Goal: Entertainment & Leisure: Consume media (video, audio)

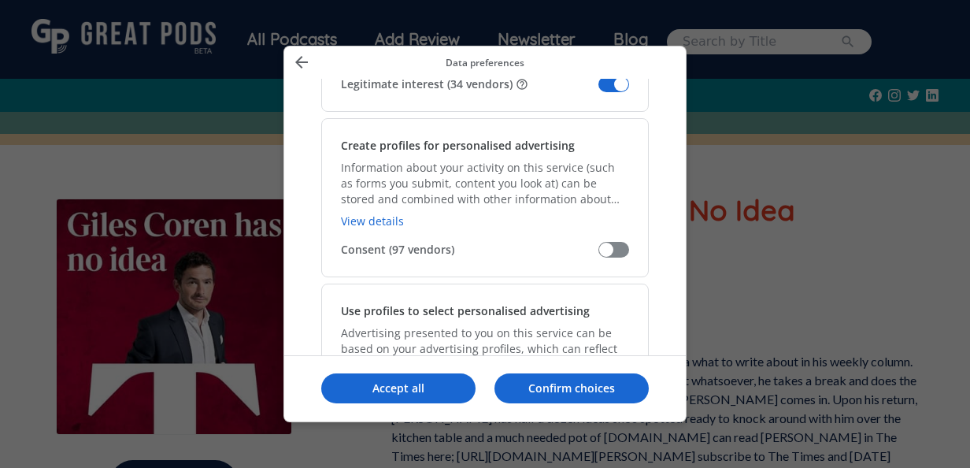
scroll to position [455, 0]
click at [614, 88] on span "Manage your data" at bounding box center [614, 83] width 31 height 16
click at [599, 88] on input "Legitimate interest (34 vendors)" at bounding box center [599, 88] width 0 height 0
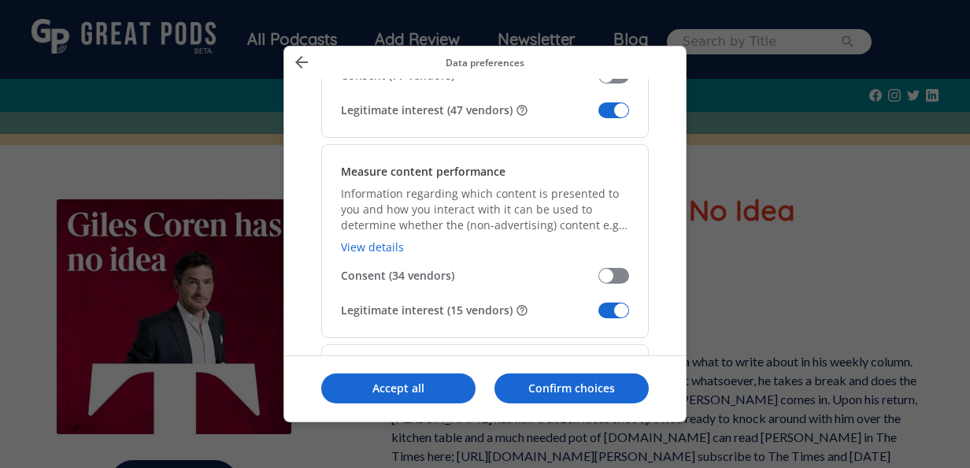
scroll to position [1283, 0]
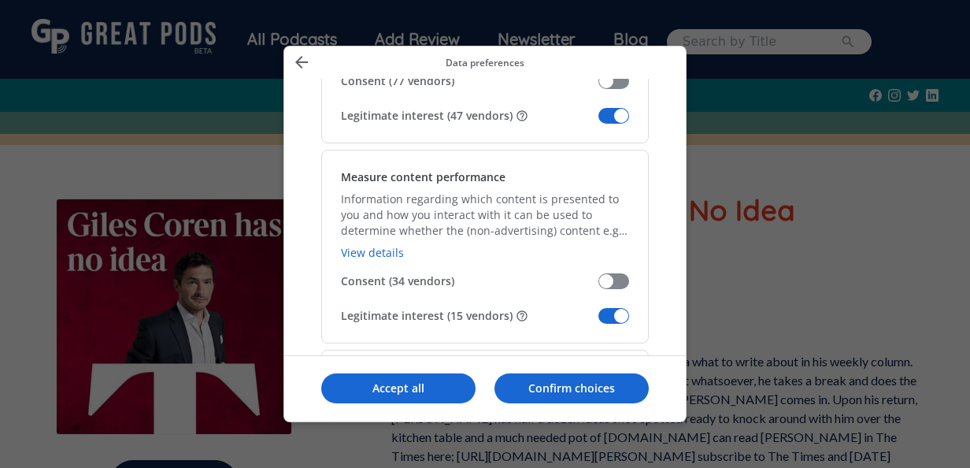
click at [614, 110] on span "Manage your data" at bounding box center [614, 116] width 31 height 16
click at [599, 121] on input "Legitimate interest (47 vendors)" at bounding box center [599, 121] width 0 height 0
click at [610, 317] on span "Manage your data" at bounding box center [614, 316] width 31 height 16
click at [599, 321] on input "Legitimate interest (15 vendors)" at bounding box center [599, 321] width 0 height 0
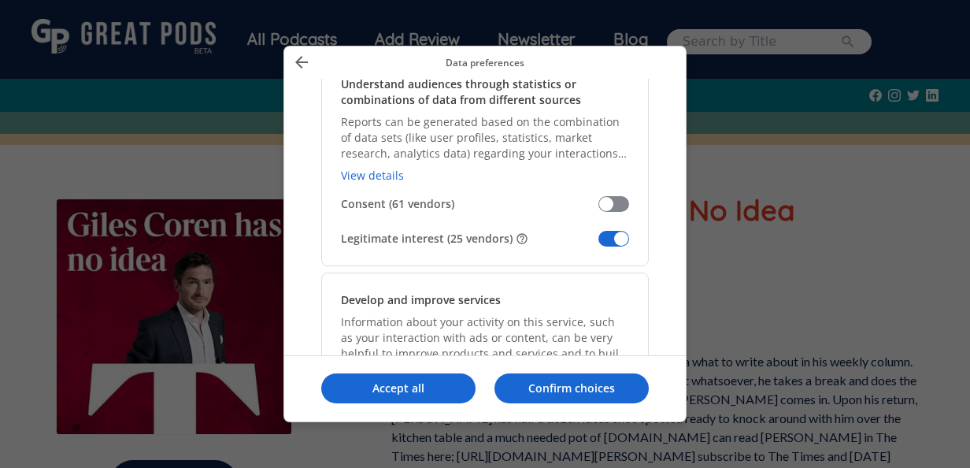
click at [607, 232] on span "Manage your data" at bounding box center [614, 239] width 31 height 16
click at [599, 244] on input "Legitimate interest (25 vendors)" at bounding box center [599, 244] width 0 height 0
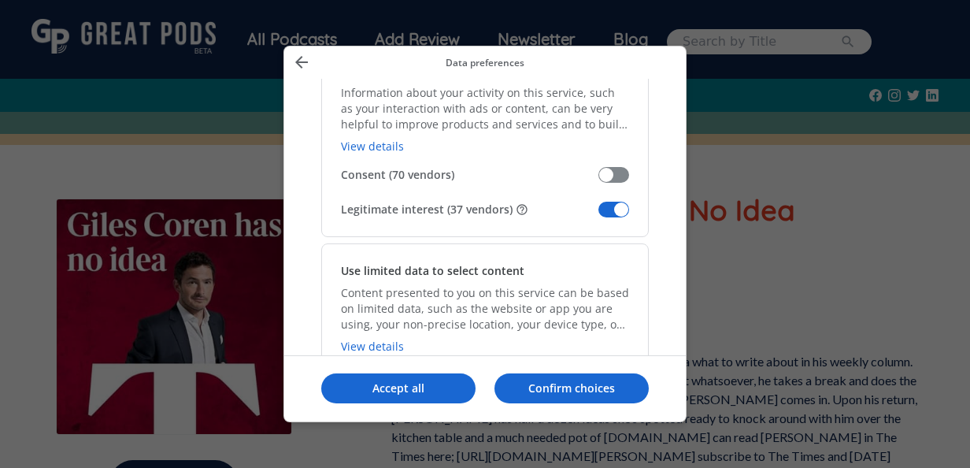
click at [608, 210] on span "Manage your data" at bounding box center [614, 210] width 31 height 16
click at [599, 215] on input "Legitimate interest (37 vendors)" at bounding box center [599, 215] width 0 height 0
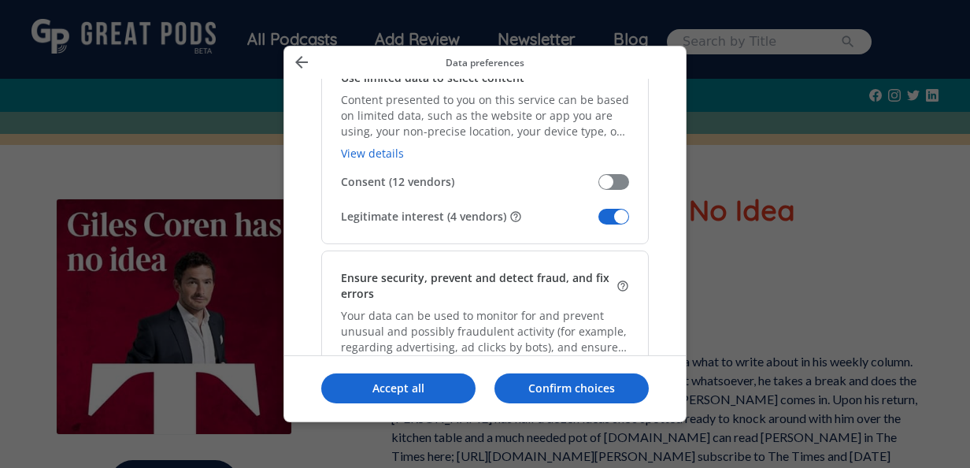
scroll to position [2032, 0]
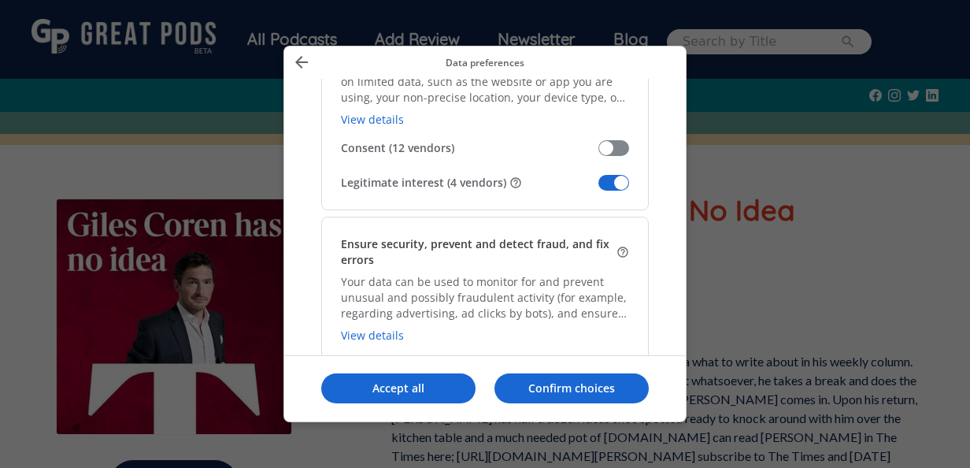
click at [602, 163] on div "Use limited data to select content Content presented to you on this service can…" at bounding box center [485, 114] width 328 height 194
click at [605, 175] on span "Manage your data" at bounding box center [614, 183] width 31 height 16
click at [599, 188] on input "Legitimate interest (4 vendors)" at bounding box center [599, 188] width 0 height 0
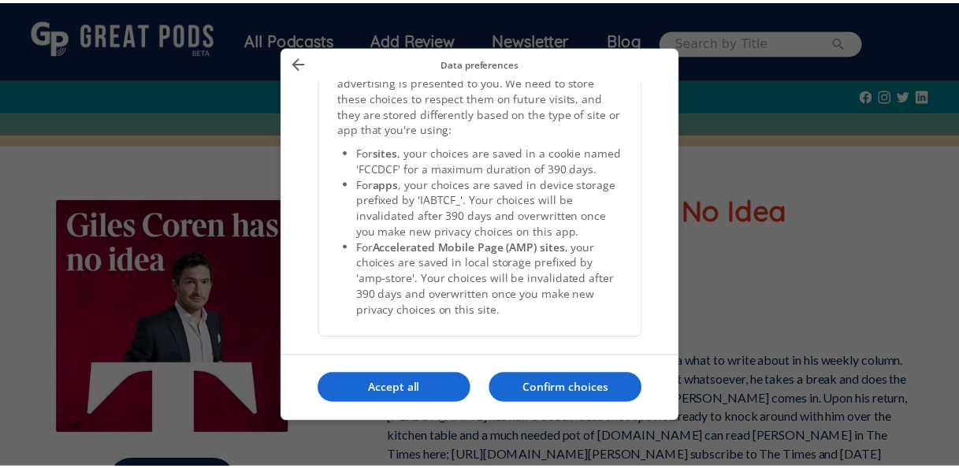
scroll to position [3396, 0]
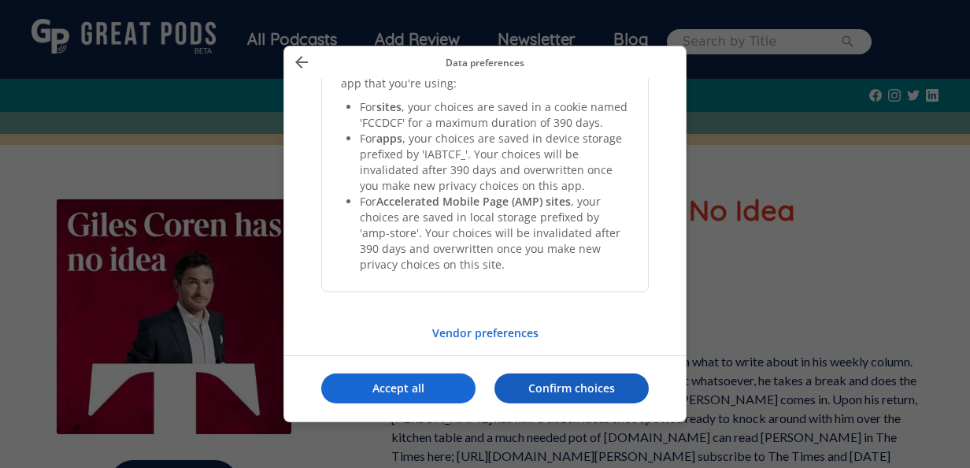
click at [597, 395] on p "Confirm choices" at bounding box center [572, 388] width 154 height 16
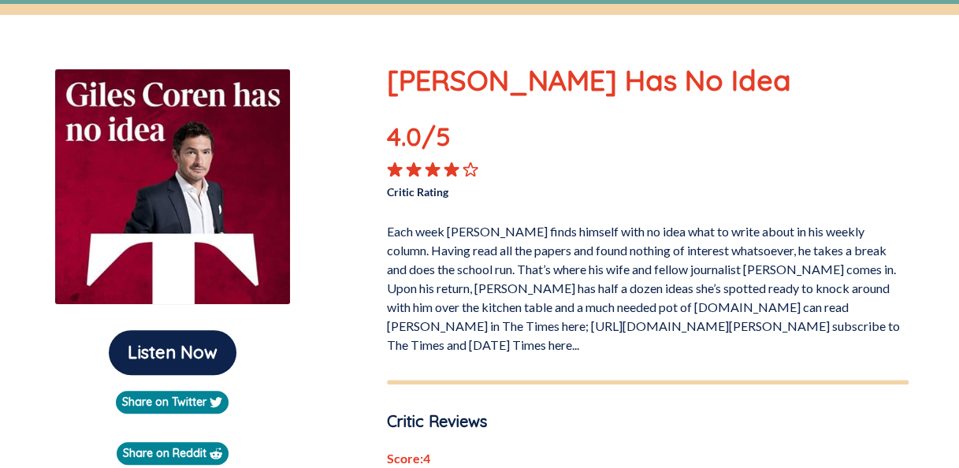
scroll to position [129, 0]
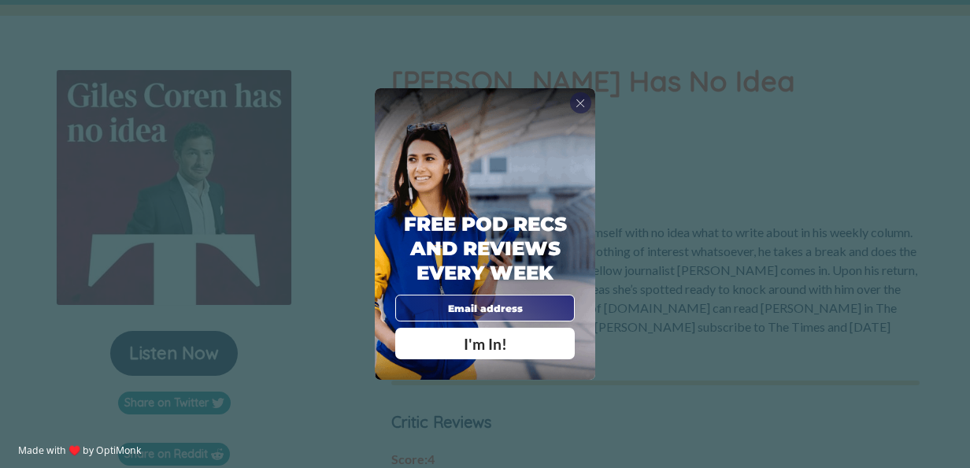
click at [657, 231] on div "X Free Pod Recs and Reviews every week I'm In! X Thanks Poddy People! See you T…" at bounding box center [485, 234] width 970 height 468
click at [576, 95] on div "X" at bounding box center [580, 102] width 20 height 20
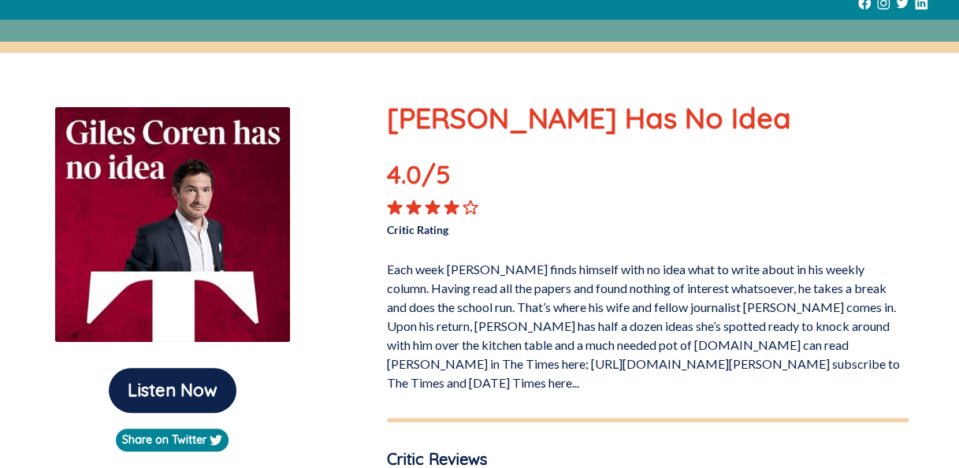
scroll to position [28, 0]
